Goal: Information Seeking & Learning: Understand process/instructions

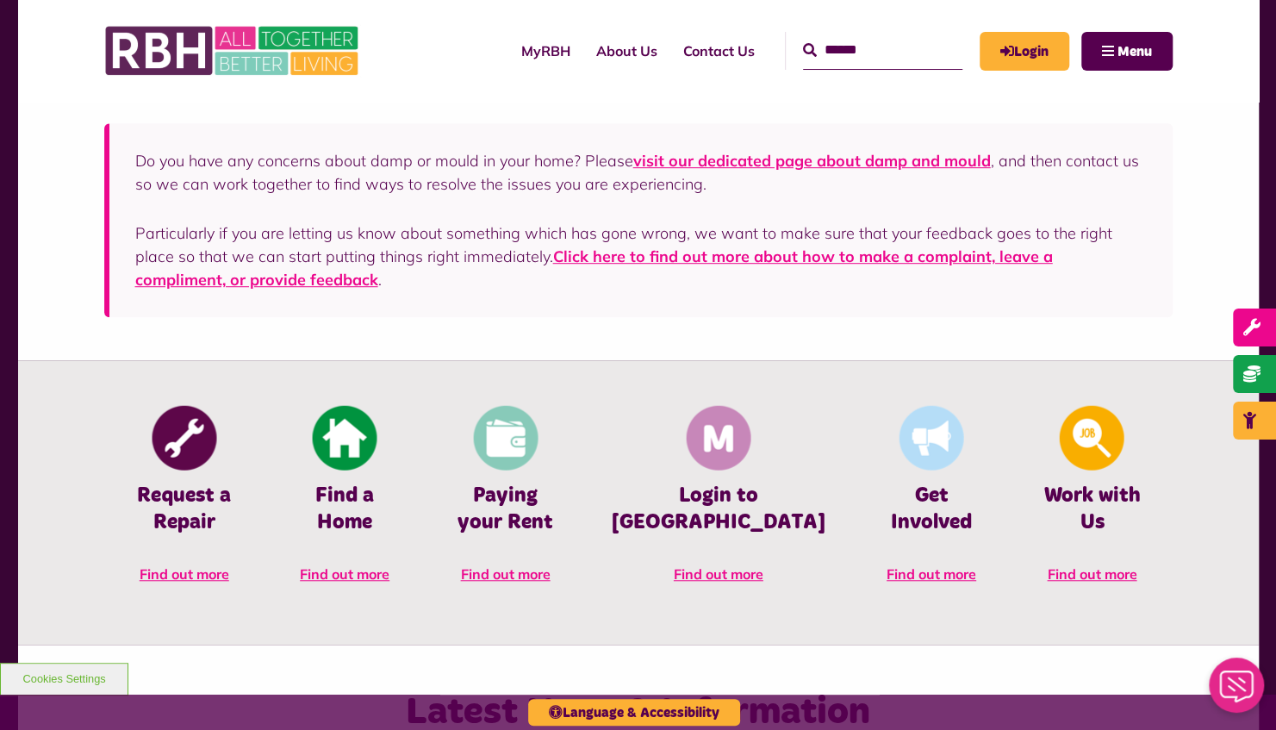
scroll to position [603, 0]
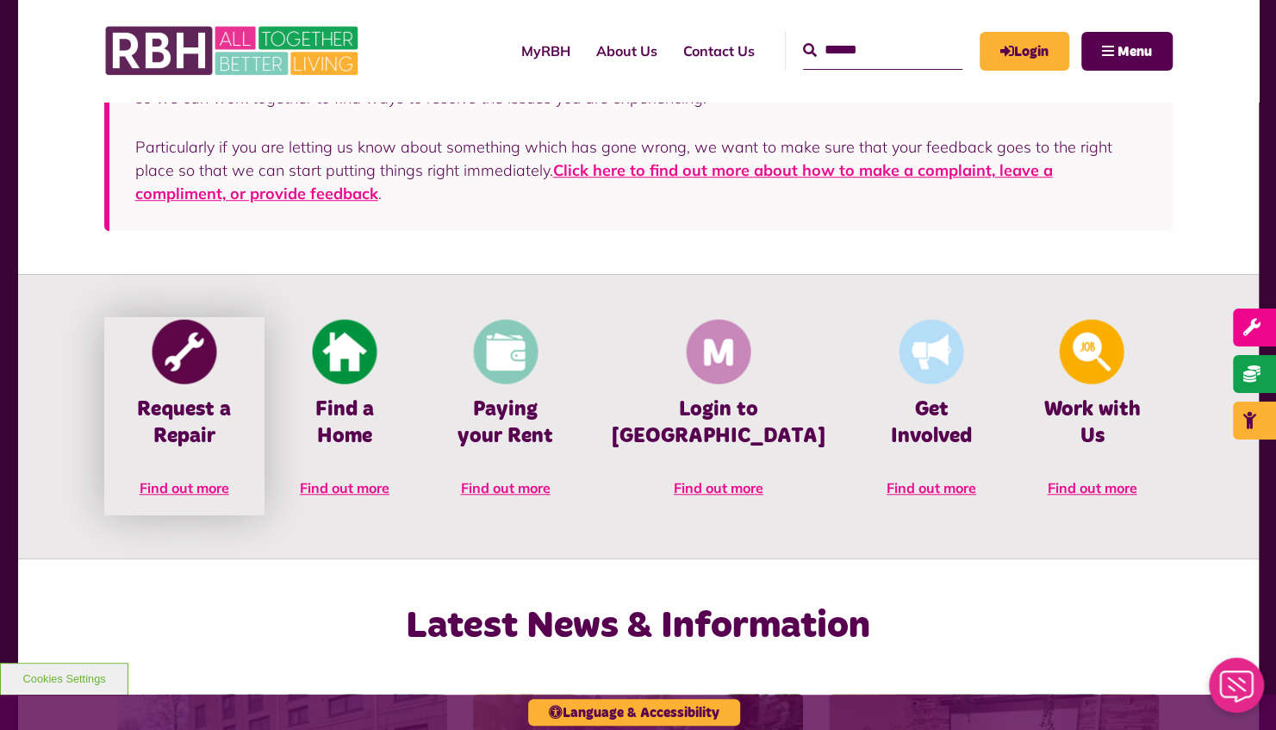
click at [172, 372] on img at bounding box center [184, 352] width 65 height 65
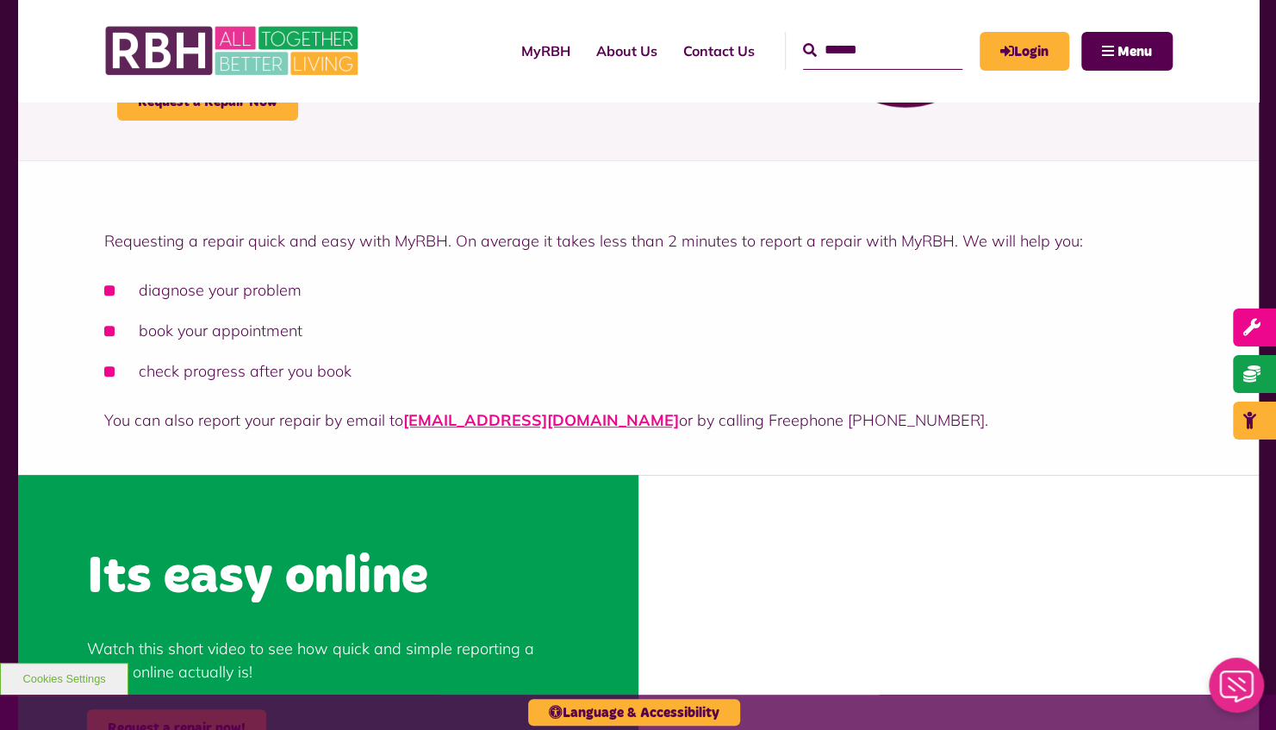
scroll to position [345, 0]
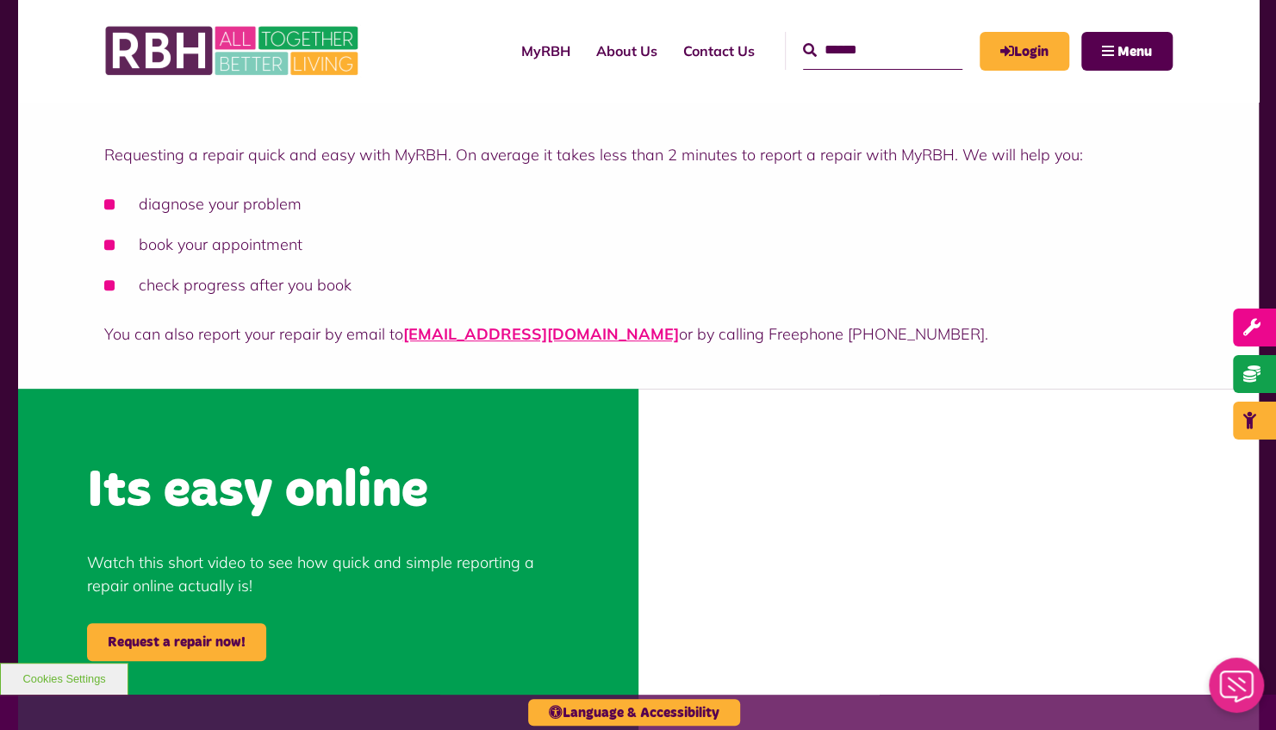
click at [803, 50] on input "Search" at bounding box center [882, 50] width 159 height 37
type input "**********"
click at [803, 40] on button "Search" at bounding box center [810, 50] width 14 height 21
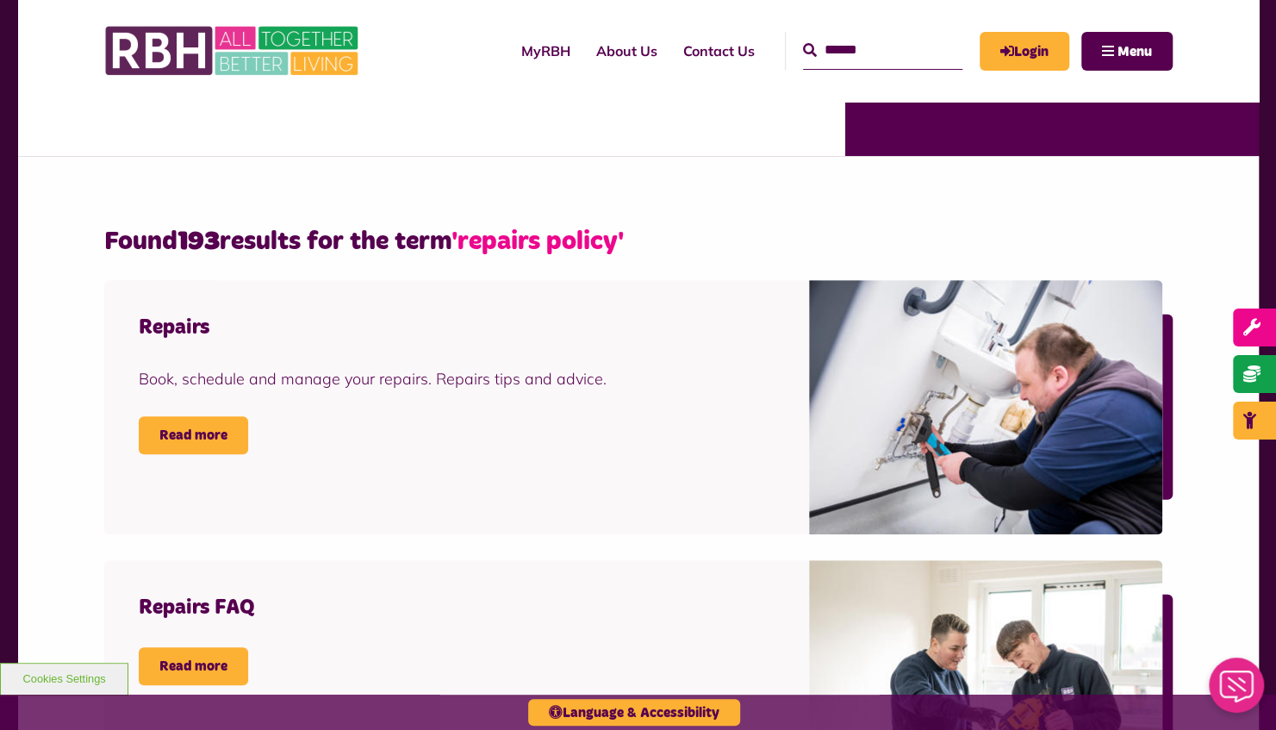
scroll to position [431, 0]
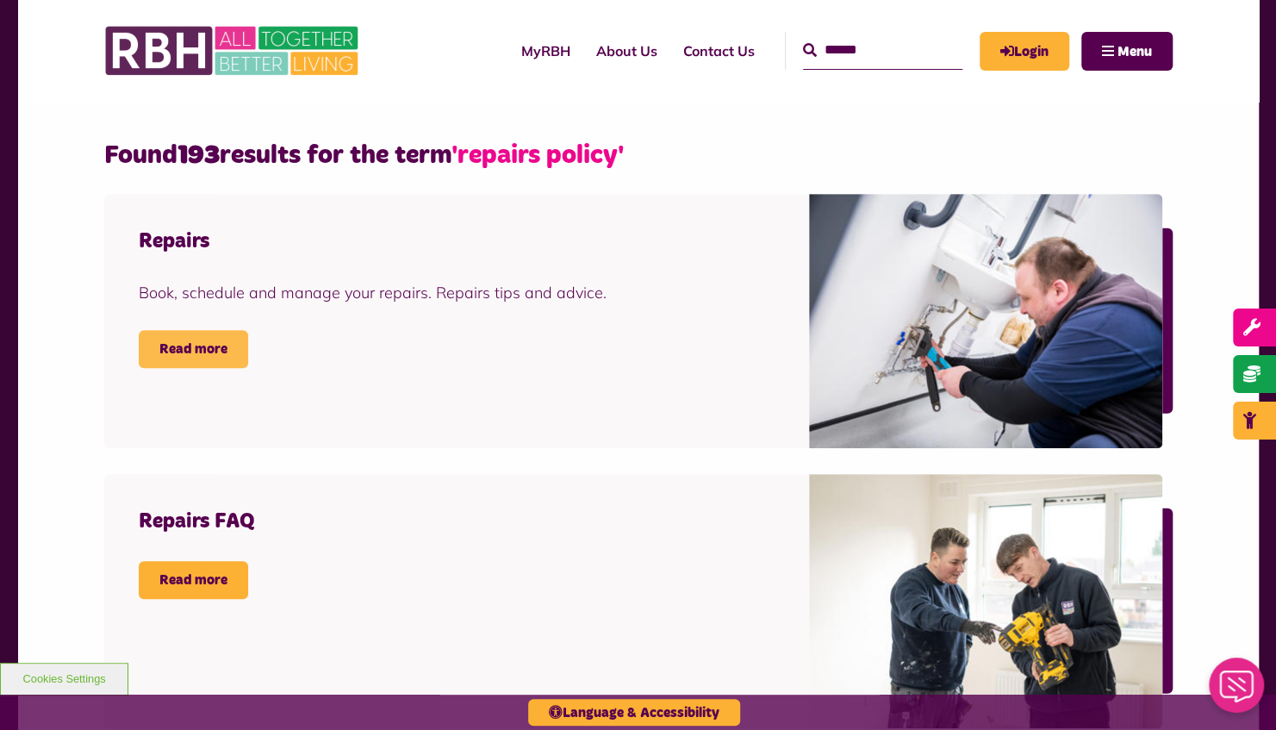
click at [196, 349] on link "Read more" at bounding box center [193, 349] width 109 height 38
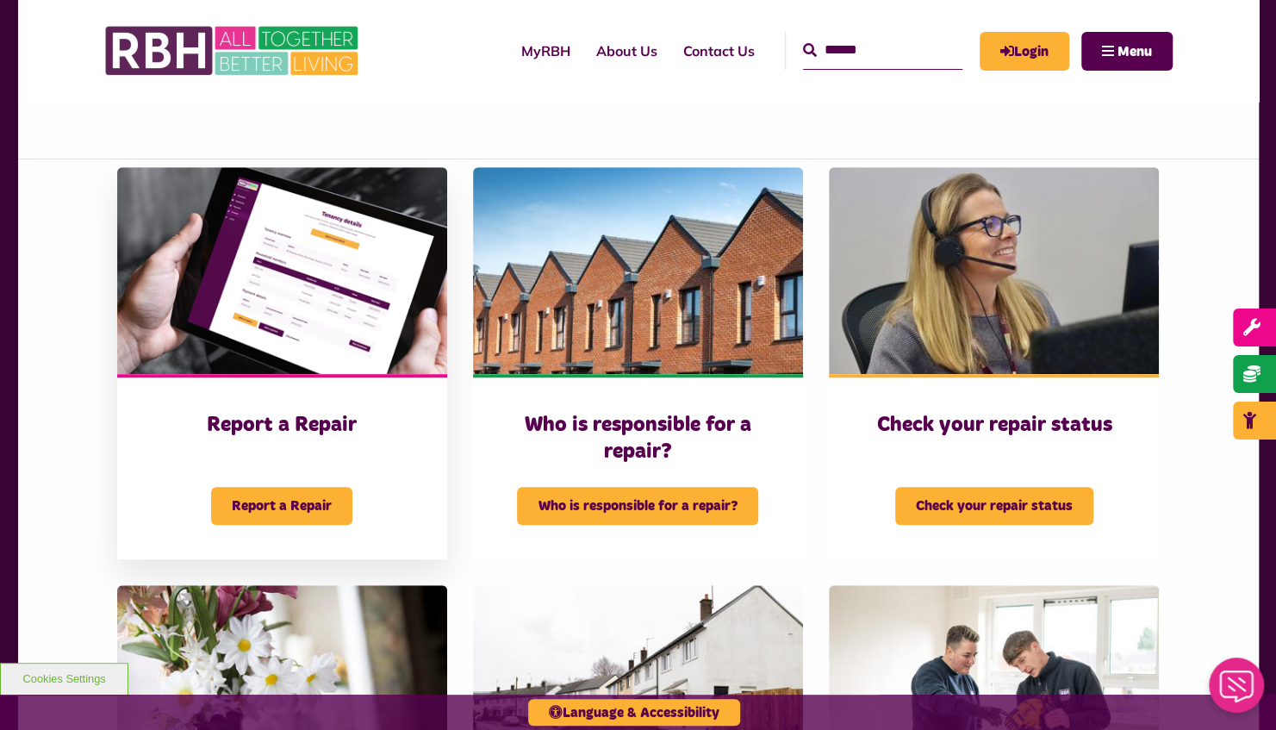
scroll to position [517, 0]
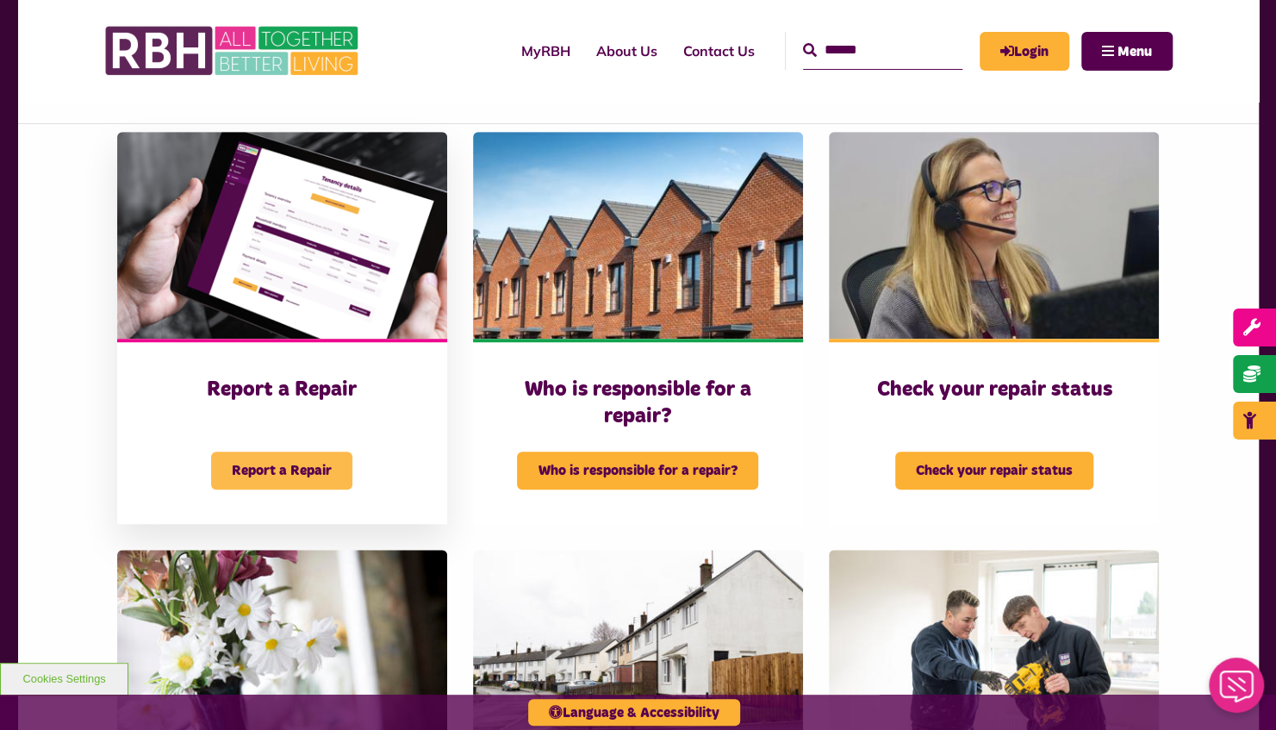
click at [268, 460] on span "Report a Repair" at bounding box center [281, 470] width 141 height 38
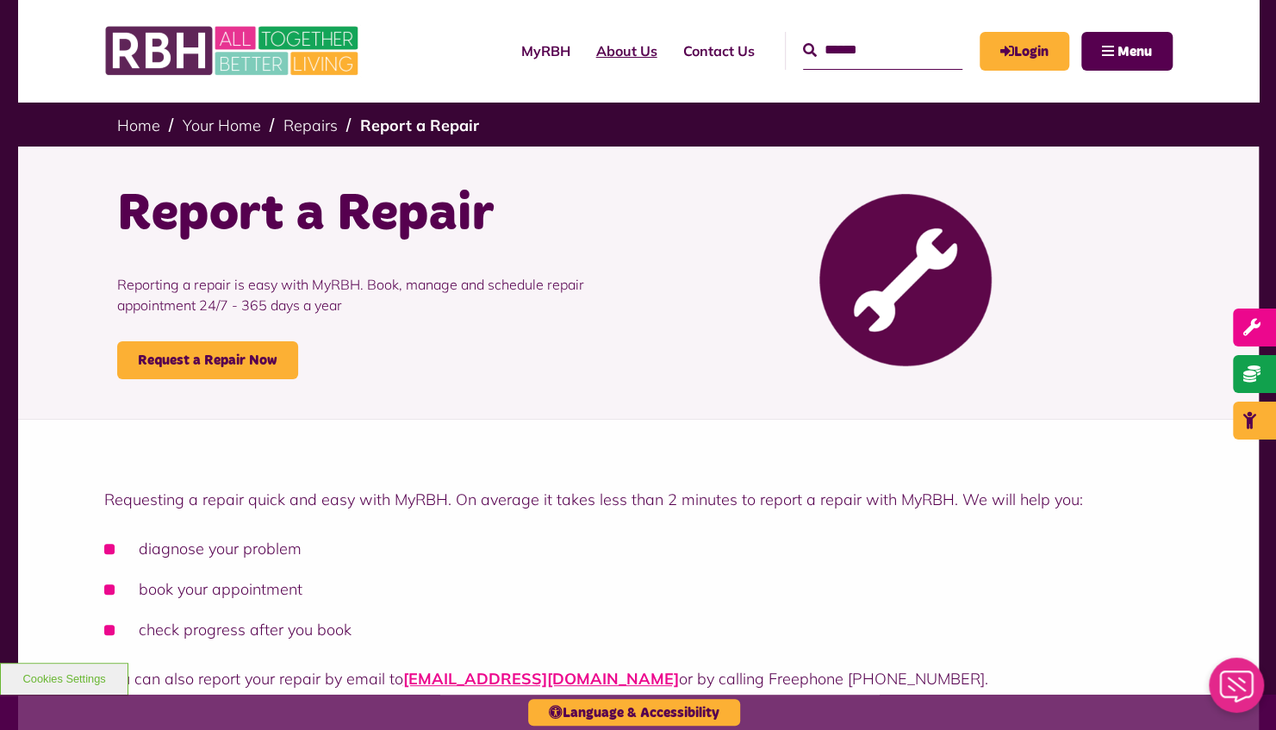
click at [594, 52] on link "About Us" at bounding box center [626, 51] width 87 height 47
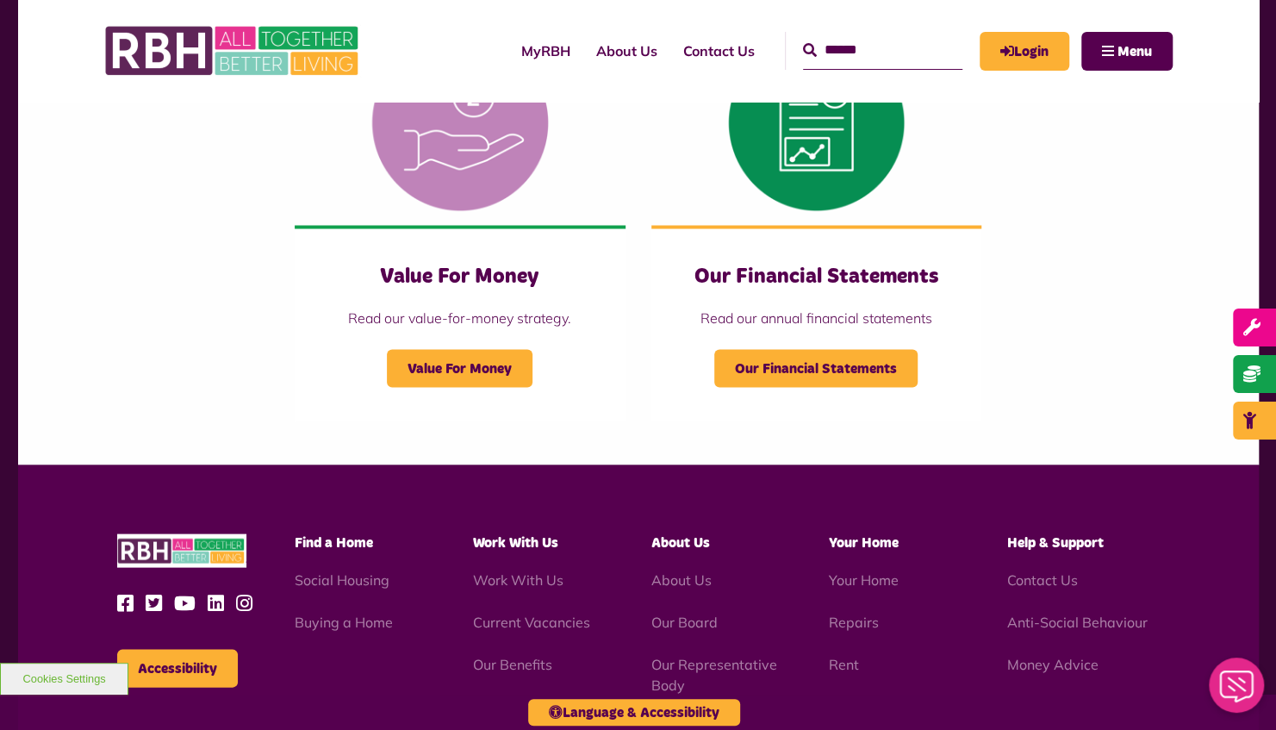
scroll to position [1809, 0]
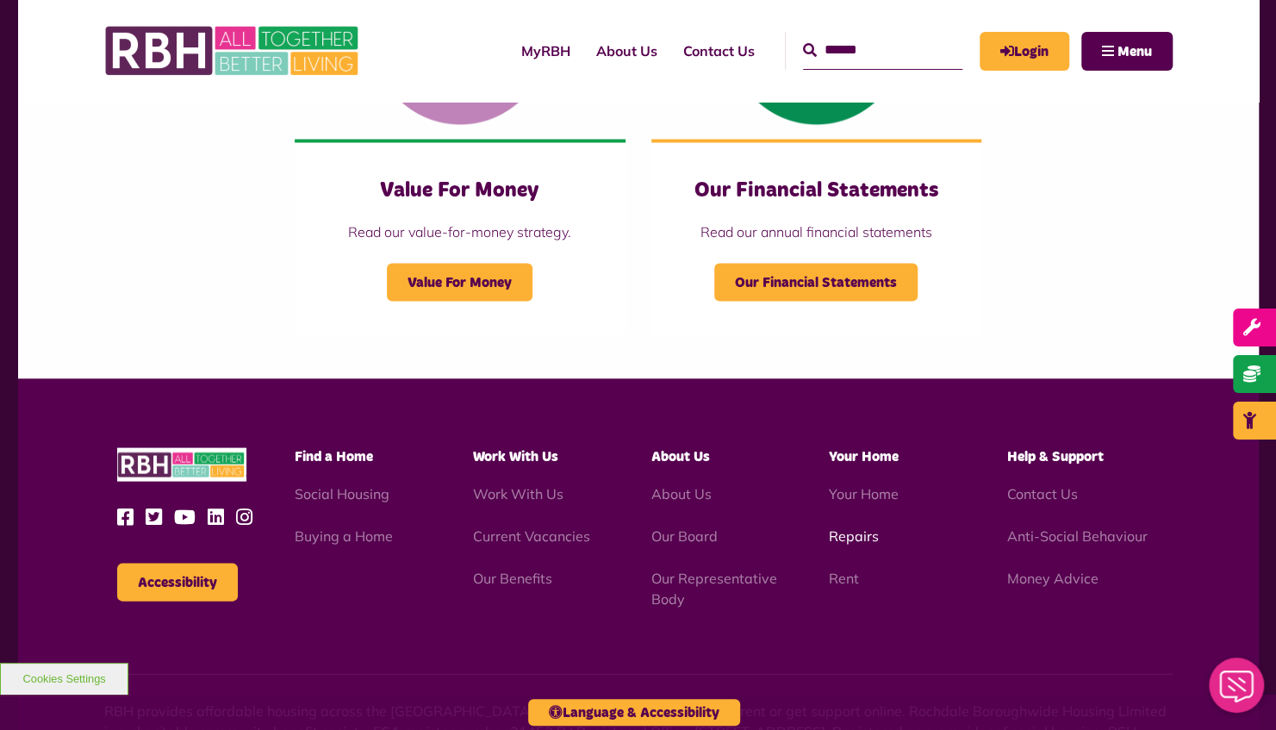
click at [855, 530] on link "Repairs" at bounding box center [854, 534] width 50 height 17
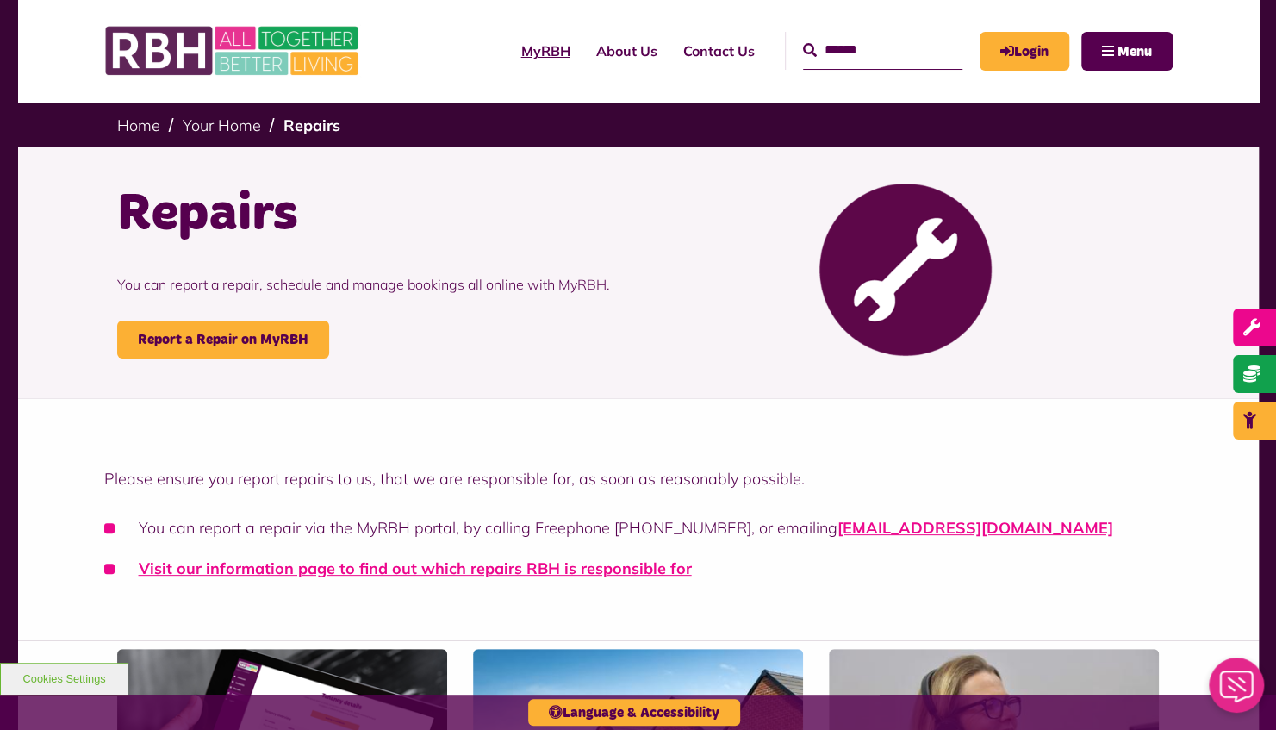
click at [527, 53] on link "MyRBH" at bounding box center [545, 51] width 75 height 47
click at [535, 563] on link "Visit our information page to find out which repairs RBH is responsible for" at bounding box center [415, 568] width 553 height 20
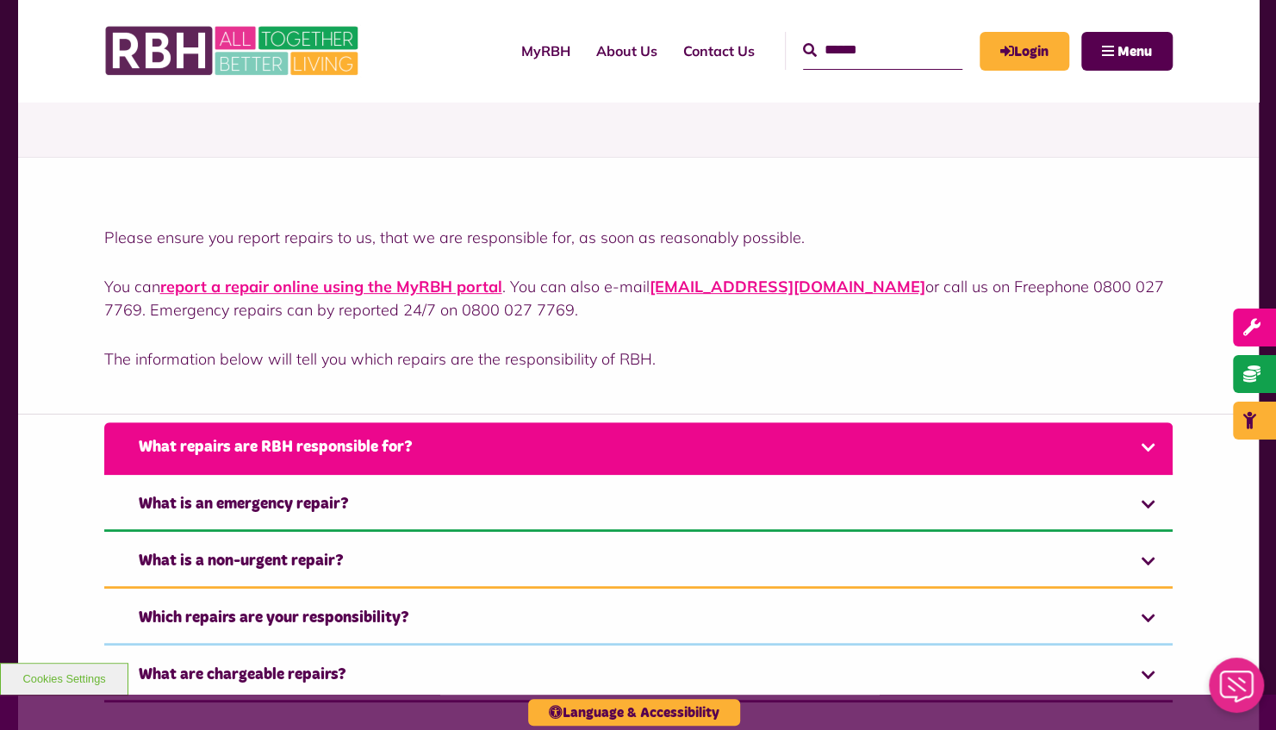
scroll to position [258, 0]
